Goal: Task Accomplishment & Management: Complete application form

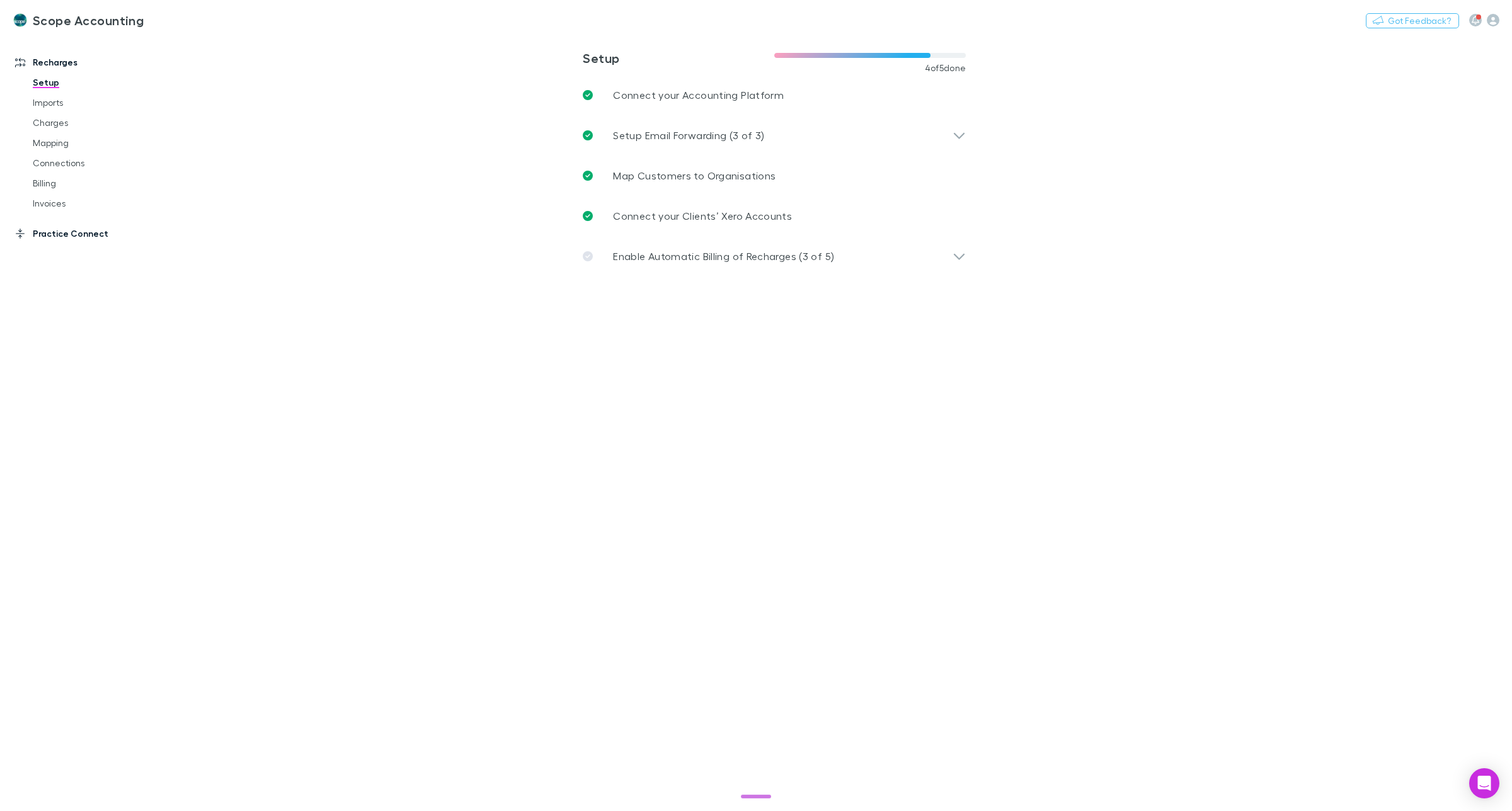
click at [43, 233] on link "Practice Connect" at bounding box center [89, 233] width 175 height 20
click at [63, 130] on link "Clients Mapping" at bounding box center [99, 133] width 158 height 20
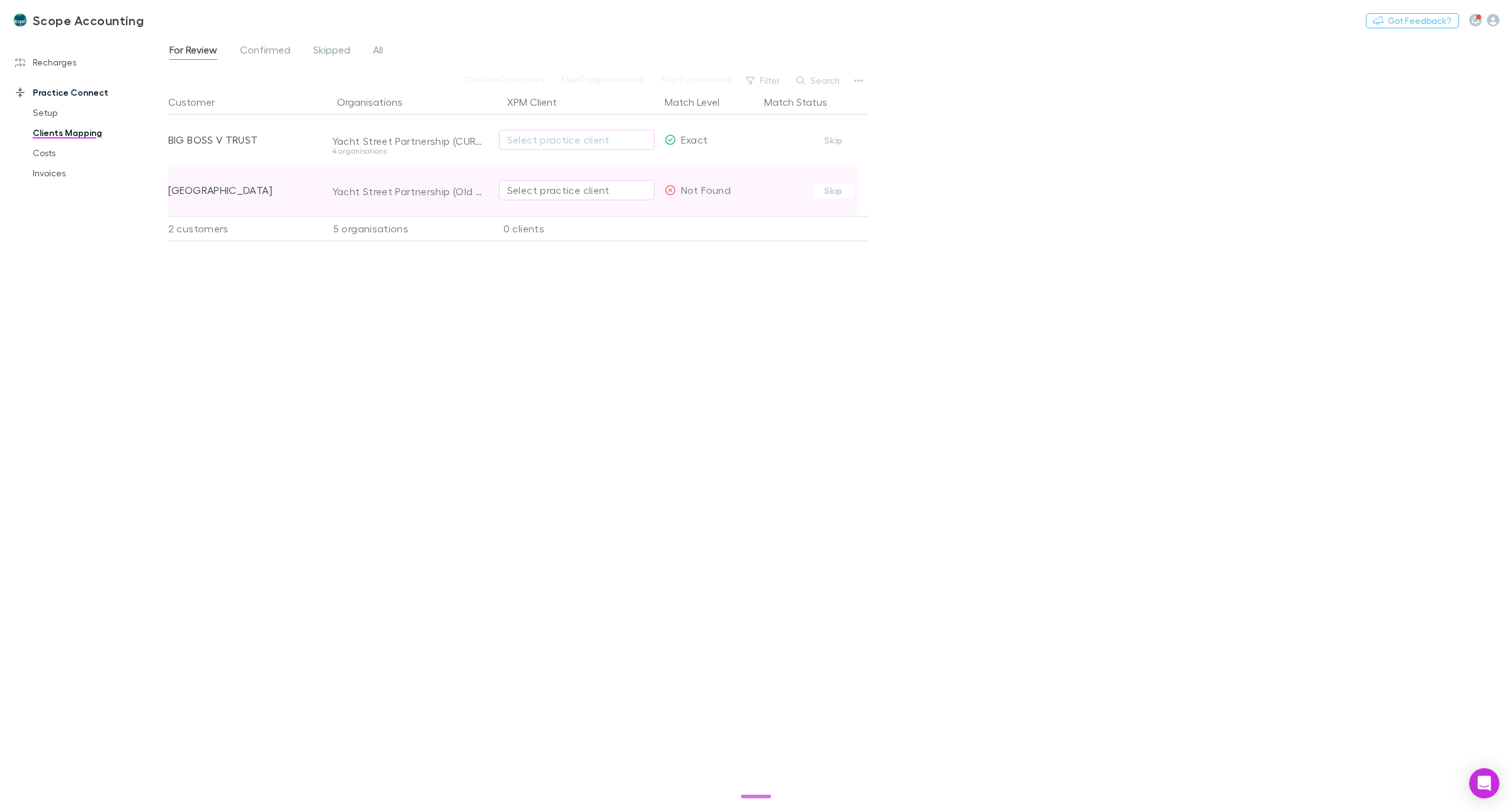
click at [553, 189] on div "Select practice client" at bounding box center [577, 190] width 139 height 15
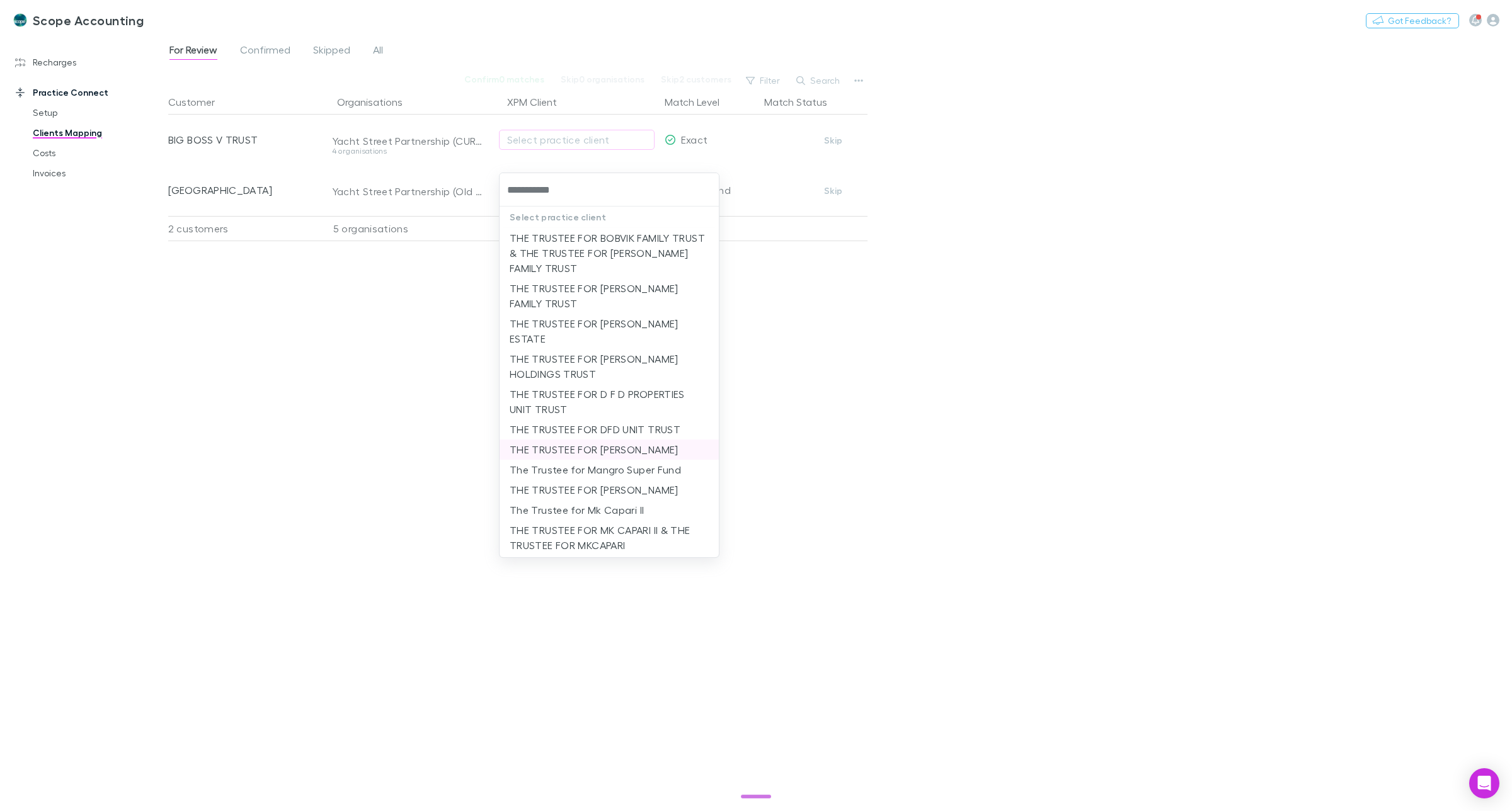
scroll to position [79, 0]
type input "**********"
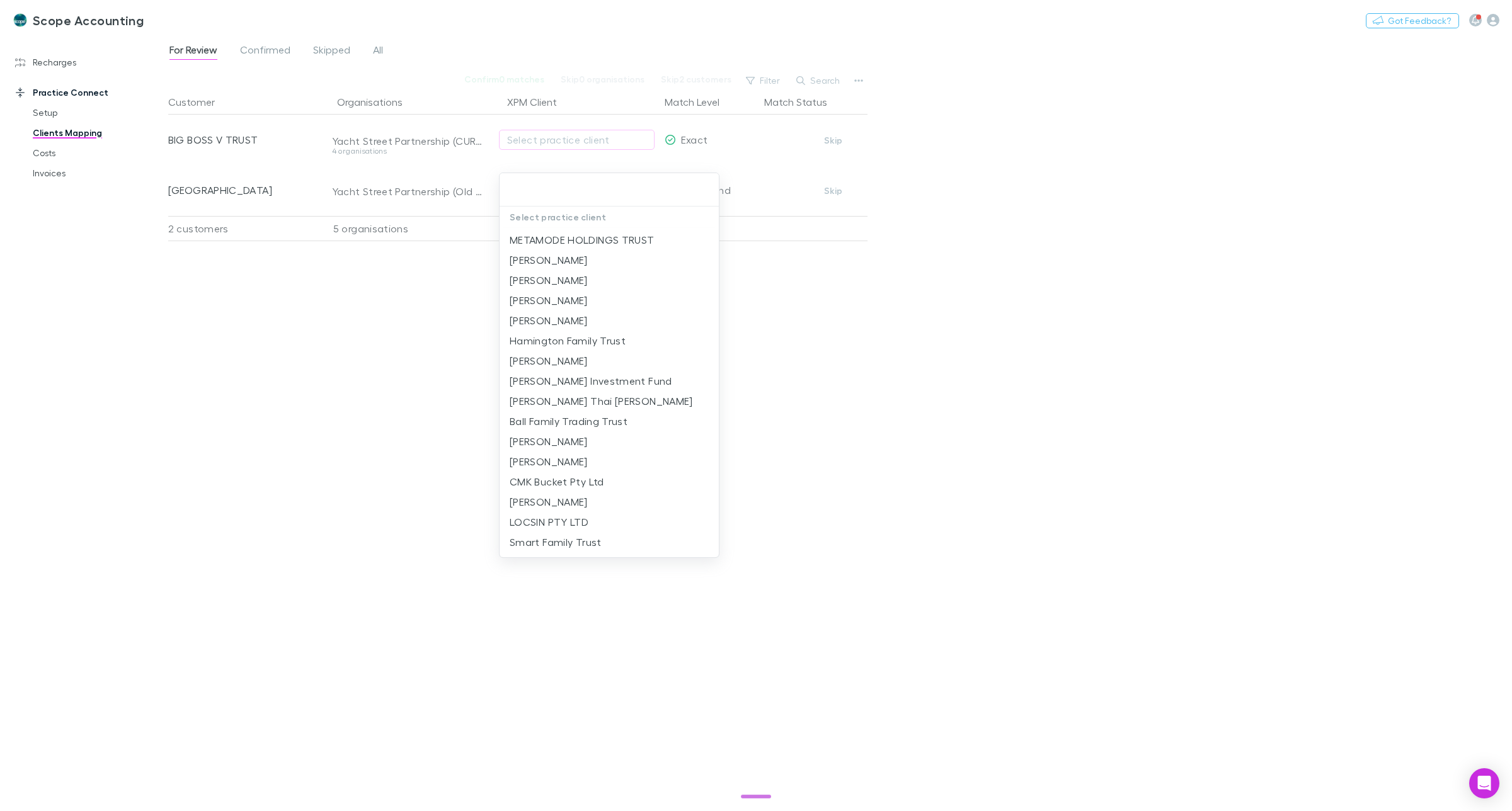
scroll to position [0, 0]
click at [519, 183] on input "text" at bounding box center [609, 189] width 209 height 23
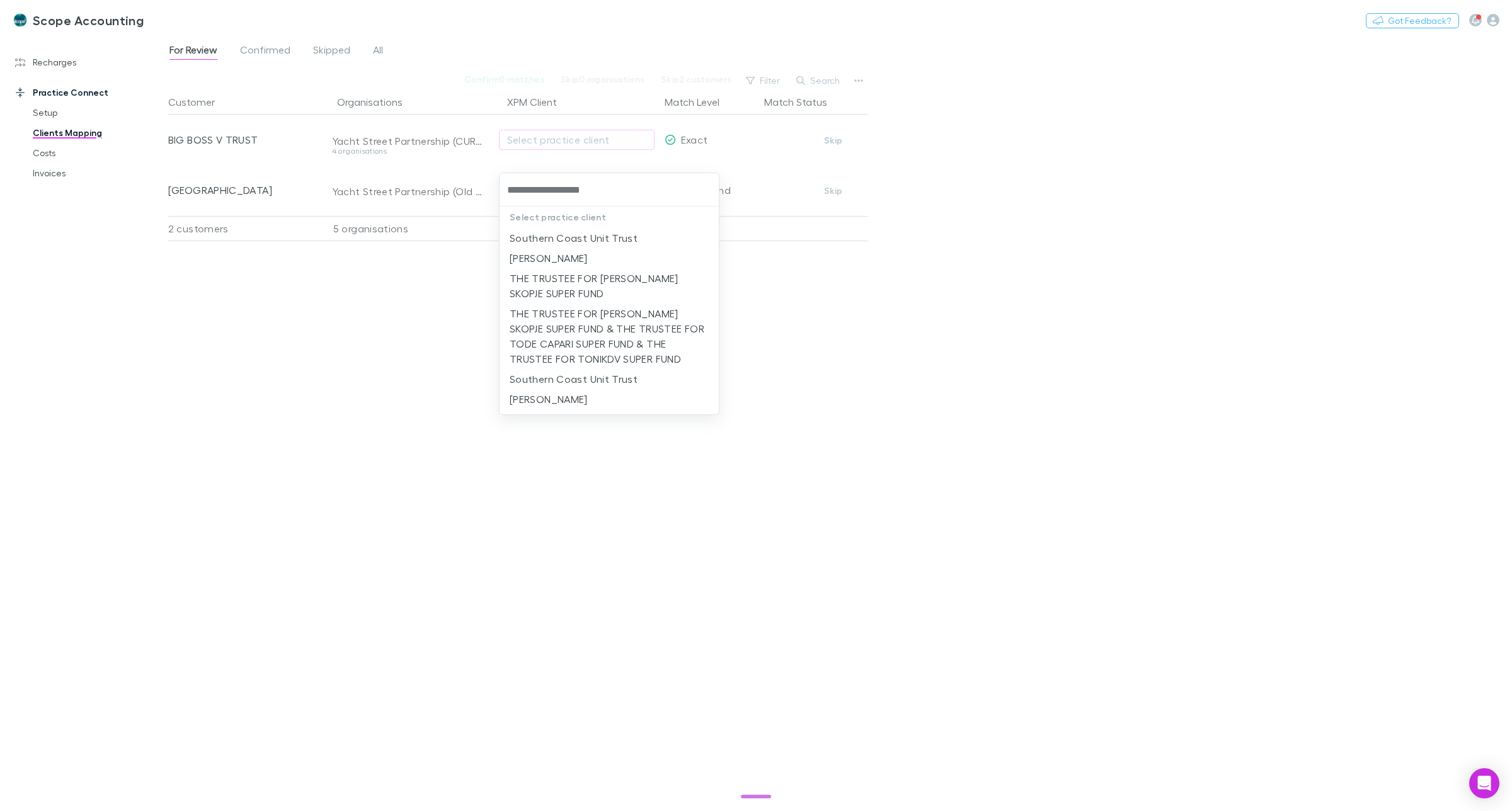
type input "**********"
click at [591, 323] on li "THE TRUSTEE FOR [PERSON_NAME] SKOPJE SUPER FUND & THE TRUSTEE FOR TODE CAPARI S…" at bounding box center [609, 336] width 219 height 66
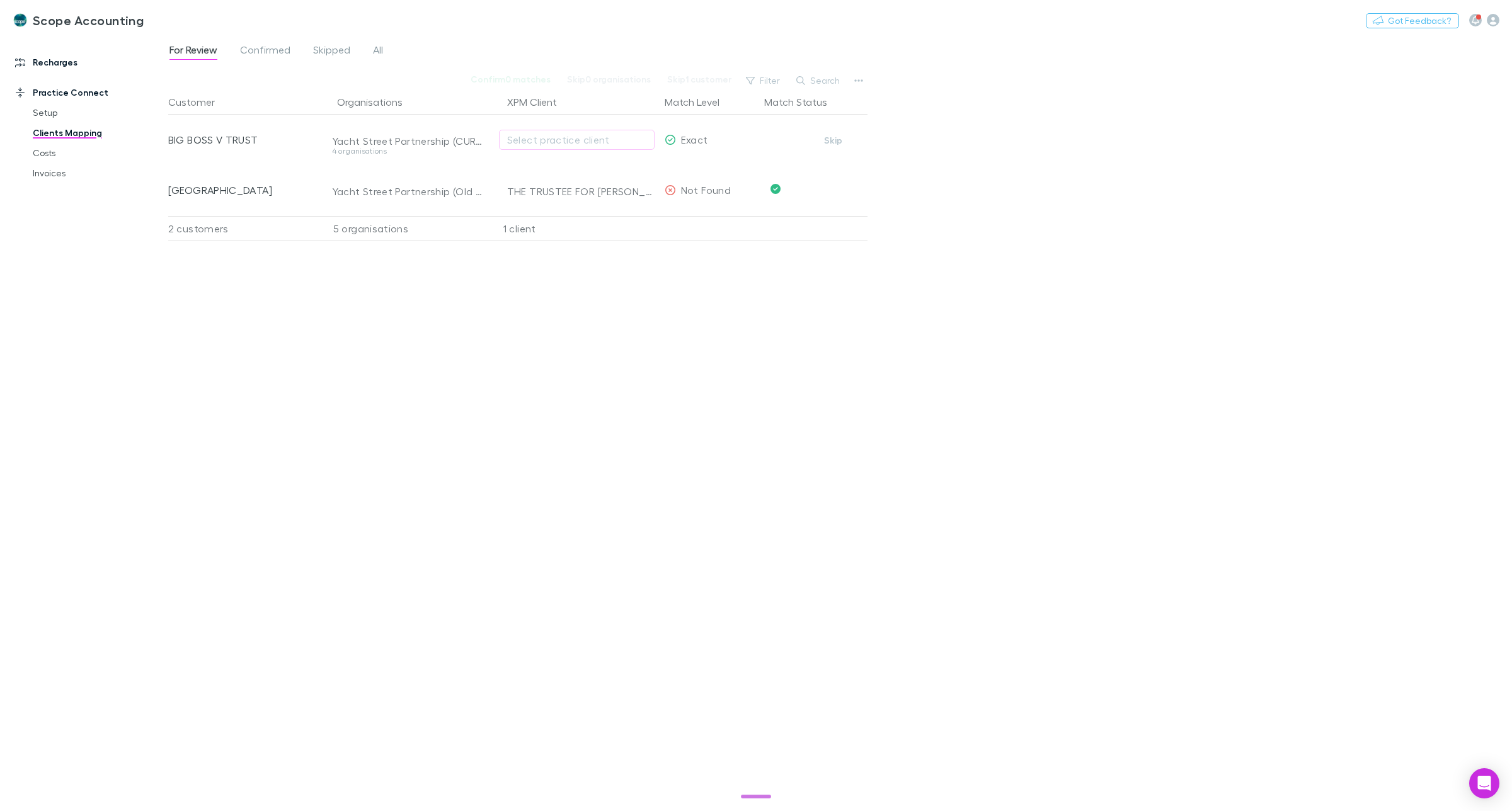
drag, startPoint x: 50, startPoint y: 63, endPoint x: 52, endPoint y: 71, distance: 8.2
click at [50, 63] on link "Recharges" at bounding box center [89, 63] width 175 height 20
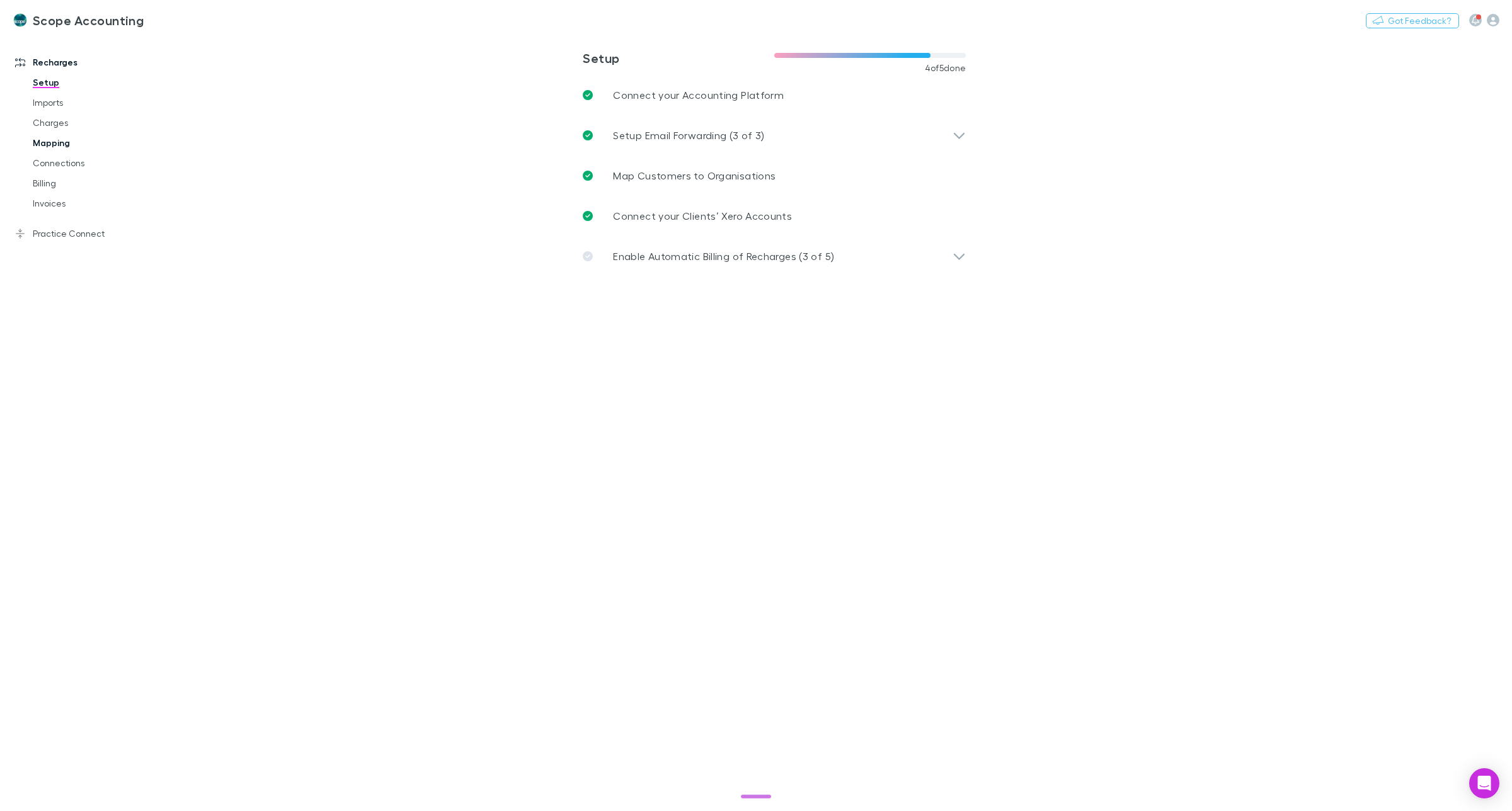
click at [58, 143] on link "Mapping" at bounding box center [99, 143] width 158 height 20
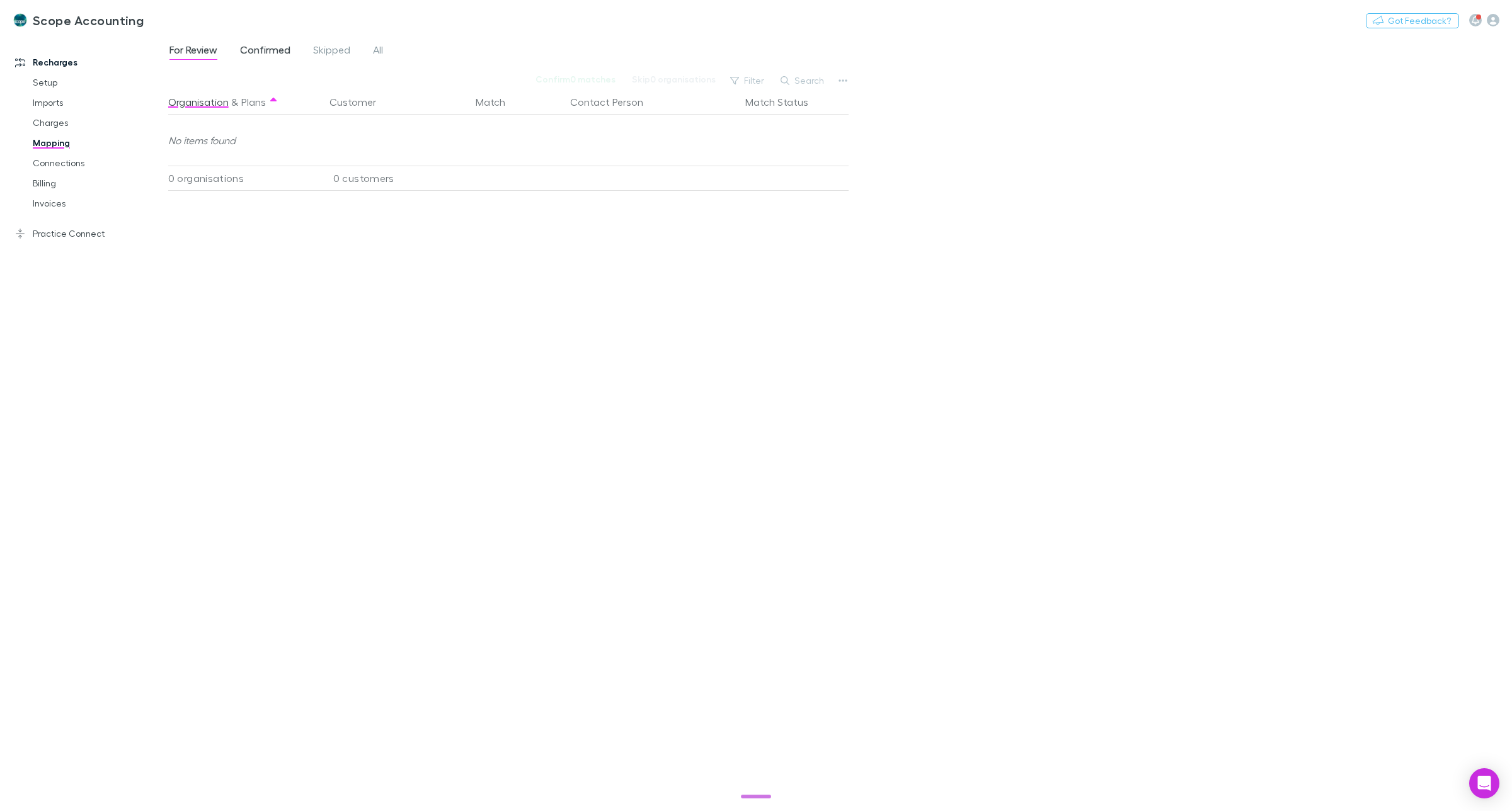
click at [252, 45] on span "Confirmed" at bounding box center [265, 51] width 50 height 17
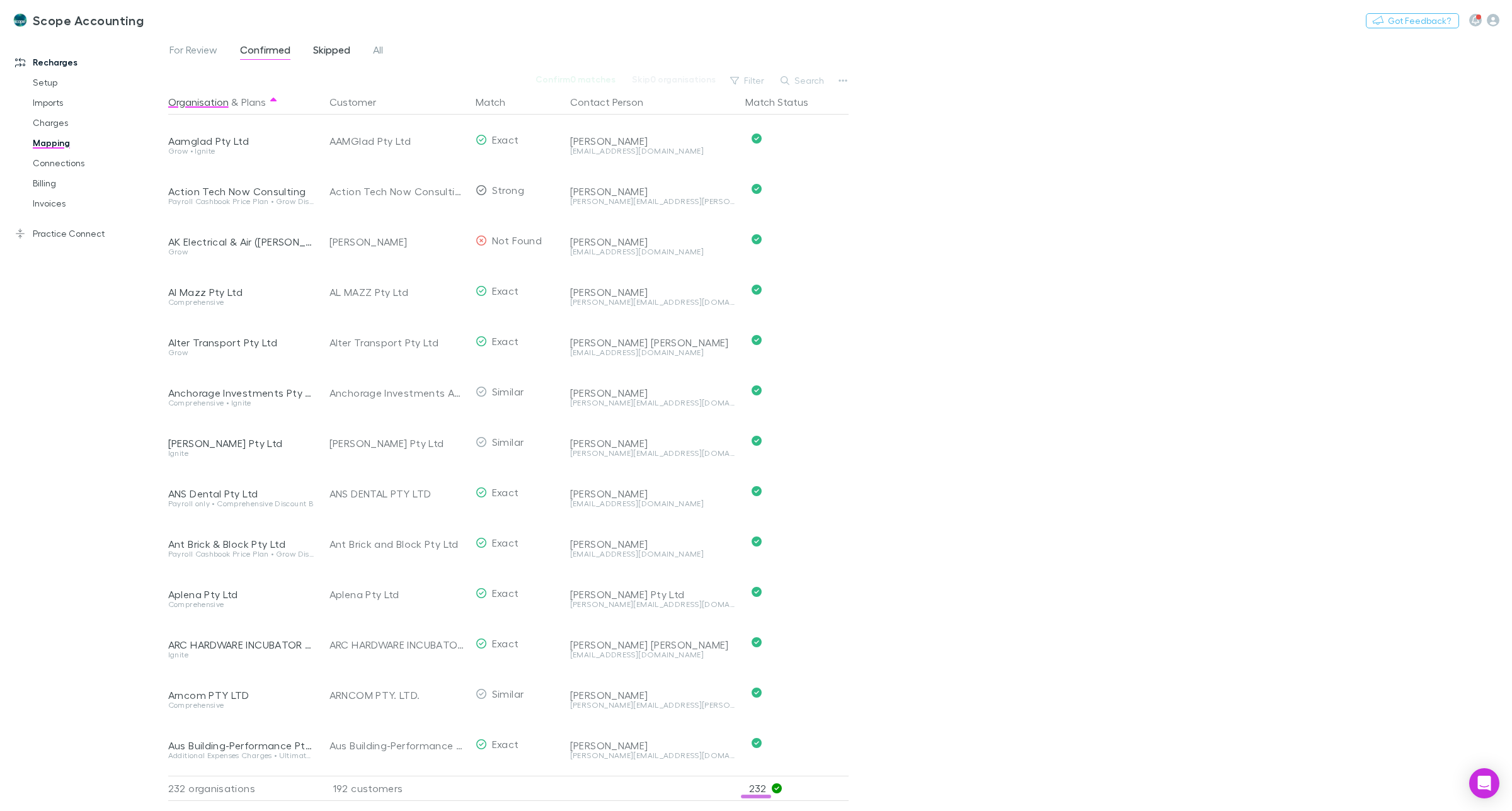
click at [323, 46] on span "Skipped" at bounding box center [332, 51] width 37 height 17
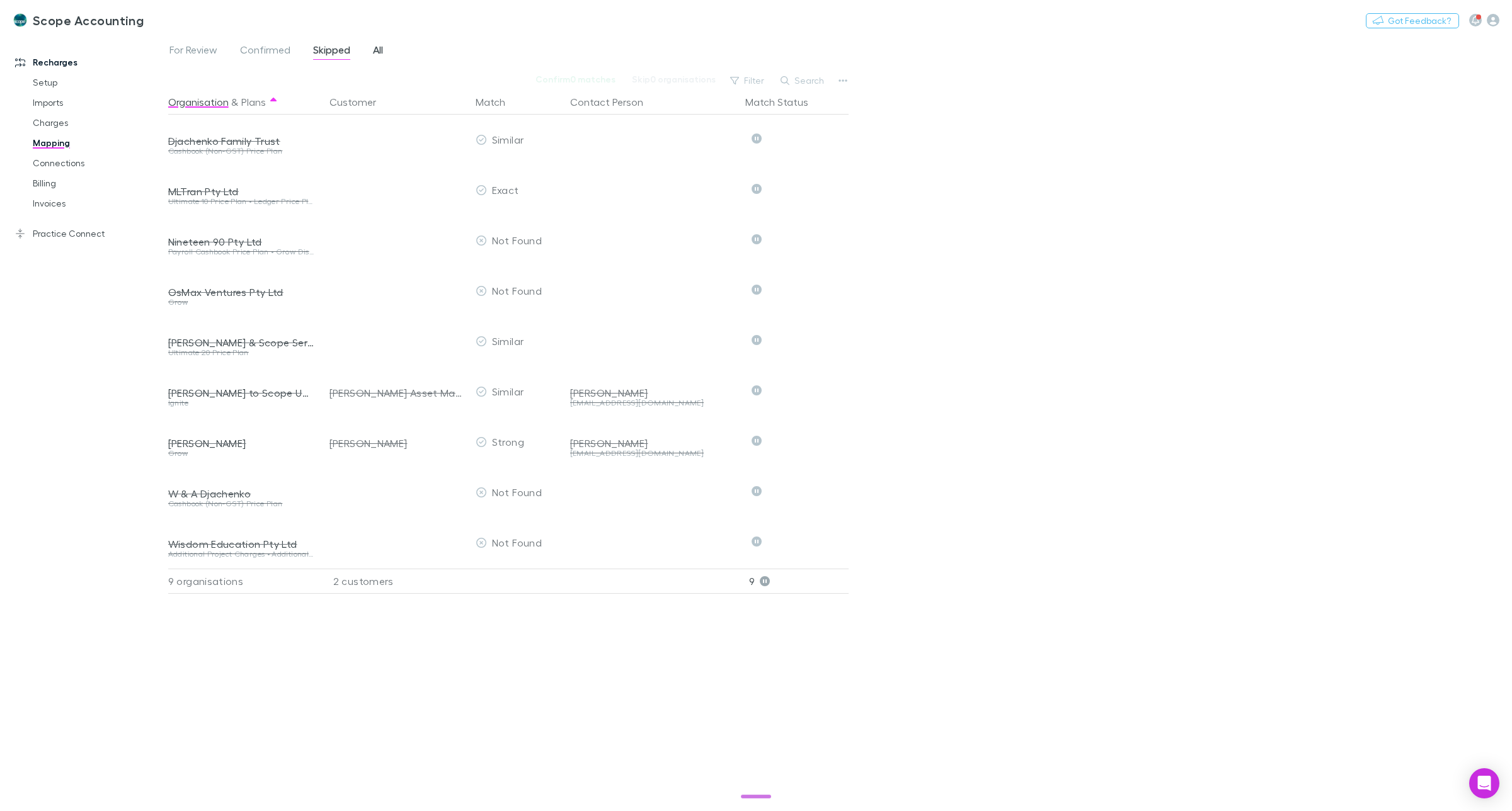
click at [375, 45] on span "All" at bounding box center [378, 51] width 10 height 17
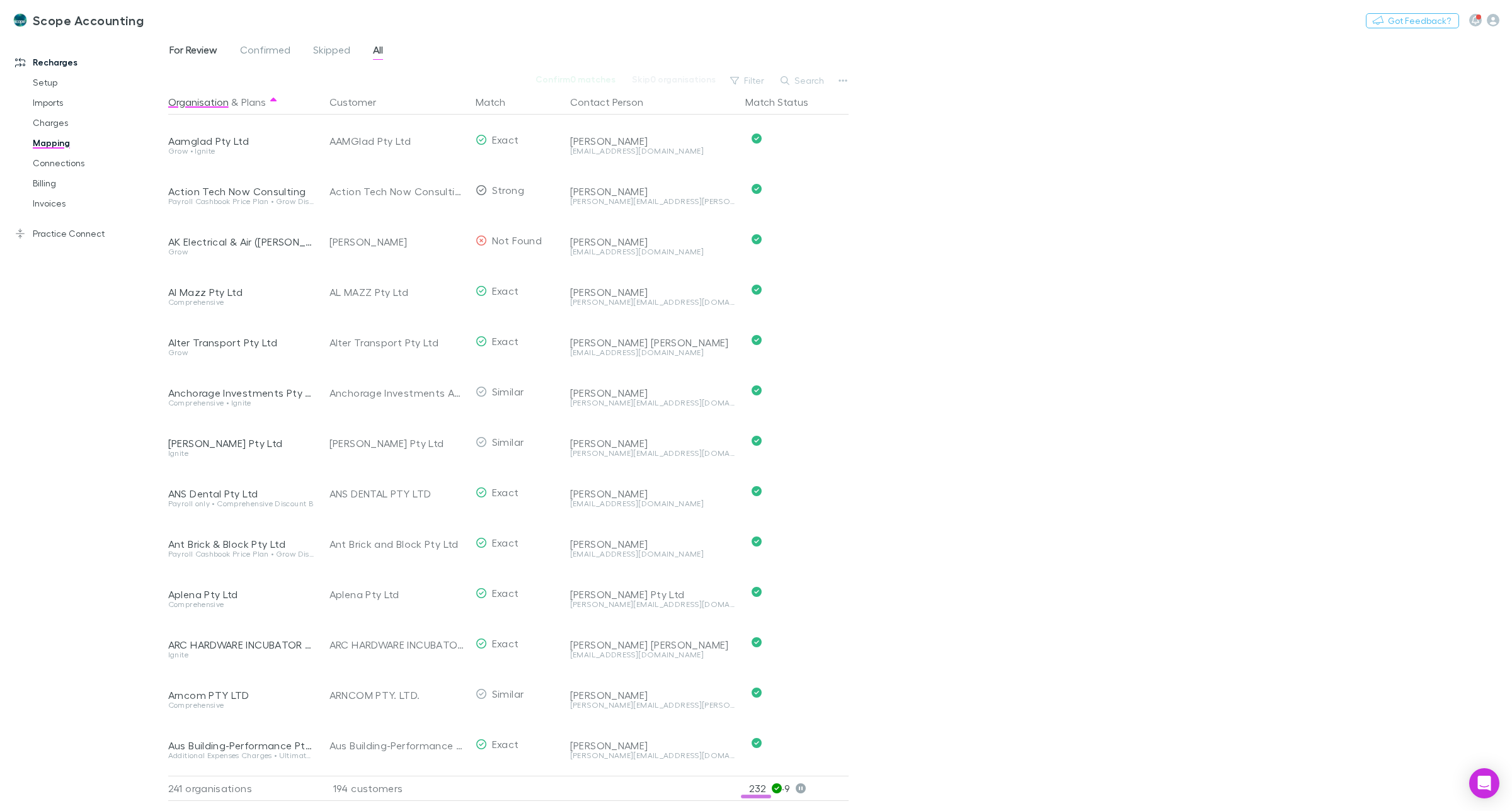
click at [187, 48] on span "For Review" at bounding box center [193, 51] width 48 height 17
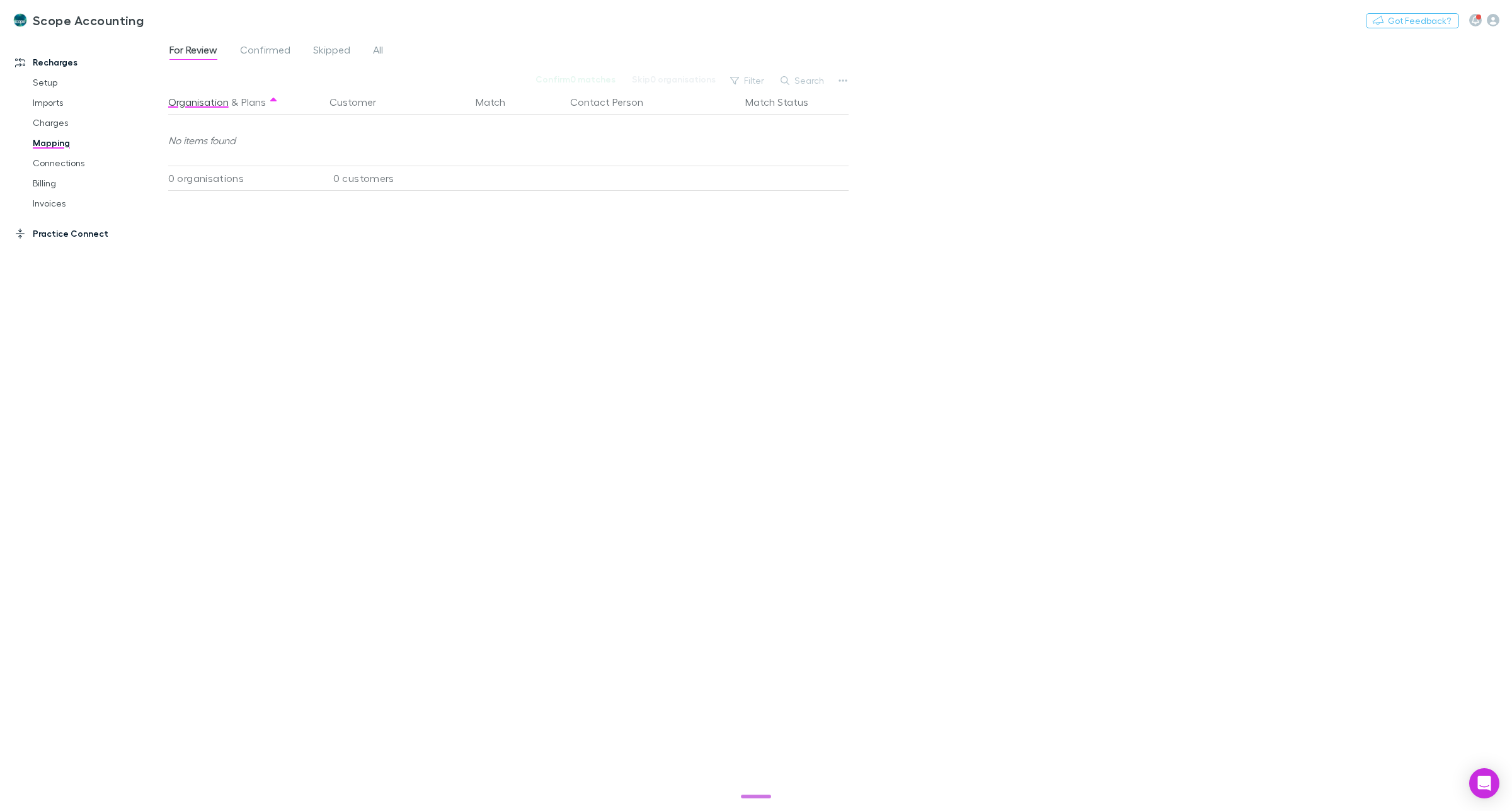
click at [48, 237] on link "Practice Connect" at bounding box center [89, 233] width 175 height 20
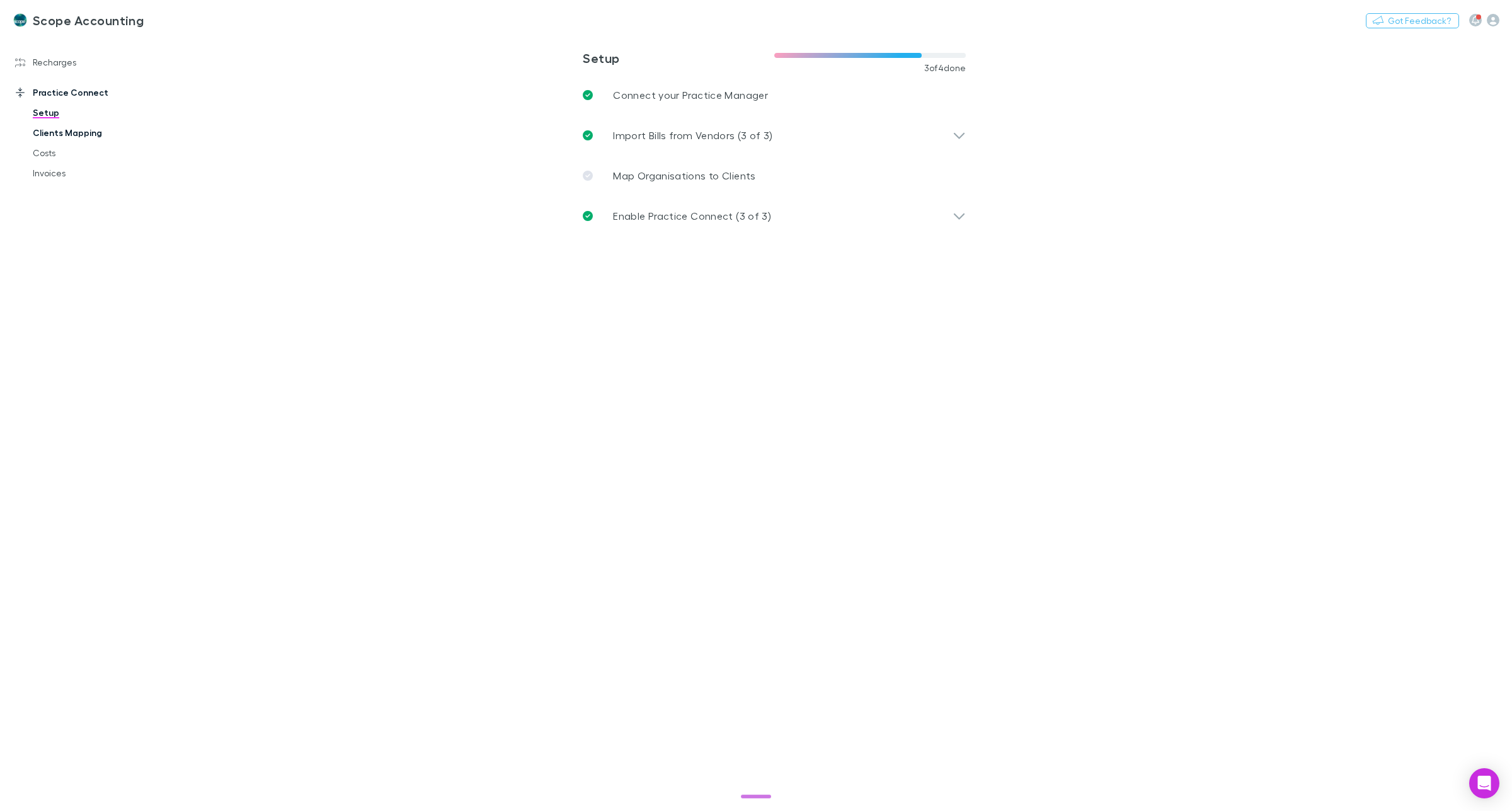
click at [61, 133] on link "Clients Mapping" at bounding box center [99, 133] width 158 height 20
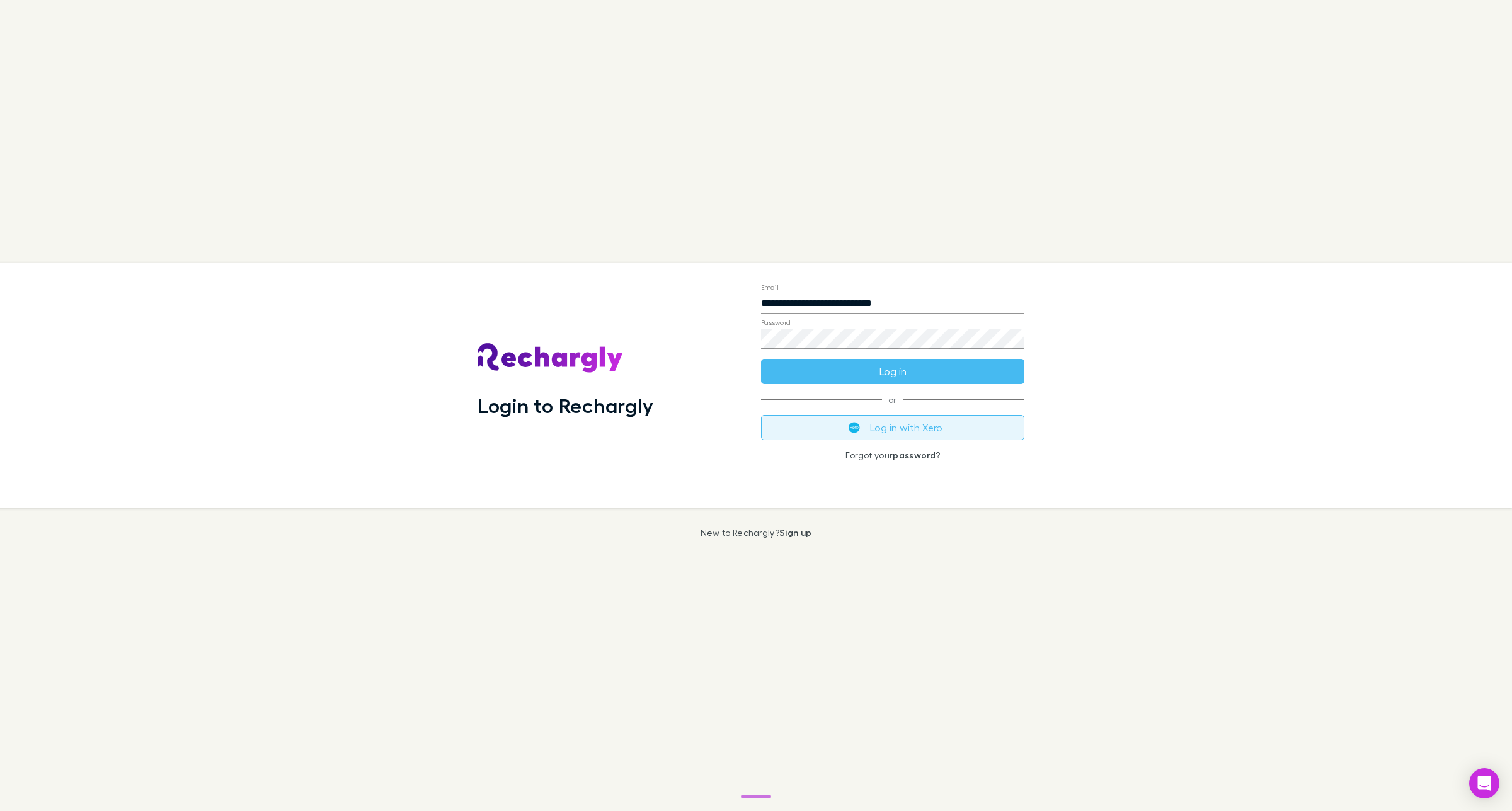
click at [892, 428] on button "Log in with Xero" at bounding box center [892, 427] width 263 height 25
